Goal: Check status: Check status

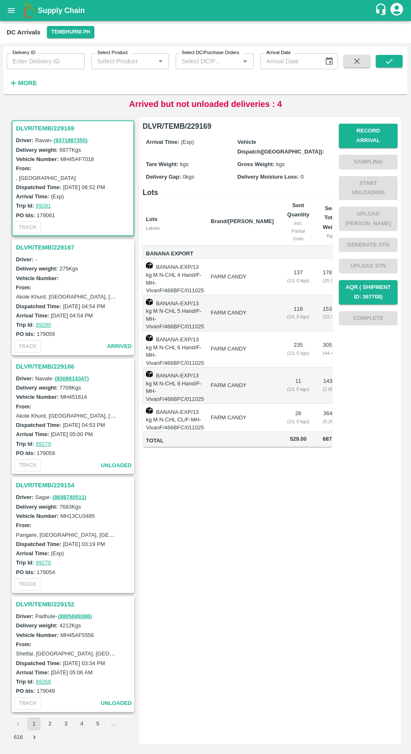
click at [48, 247] on h3 "DLVR/TEMB/229167" at bounding box center [74, 247] width 117 height 11
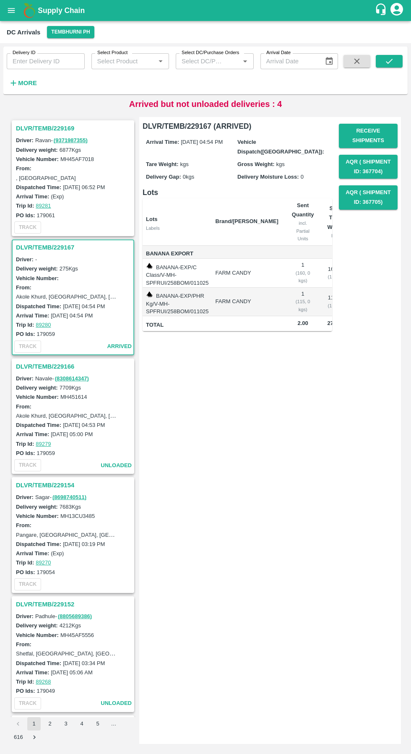
click at [50, 127] on h3 "DLVR/TEMB/229169" at bounding box center [74, 128] width 117 height 11
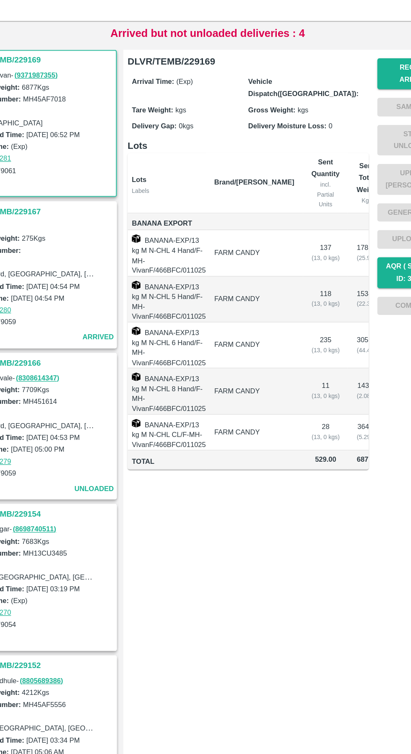
scroll to position [3, 0]
